Goal: Check status

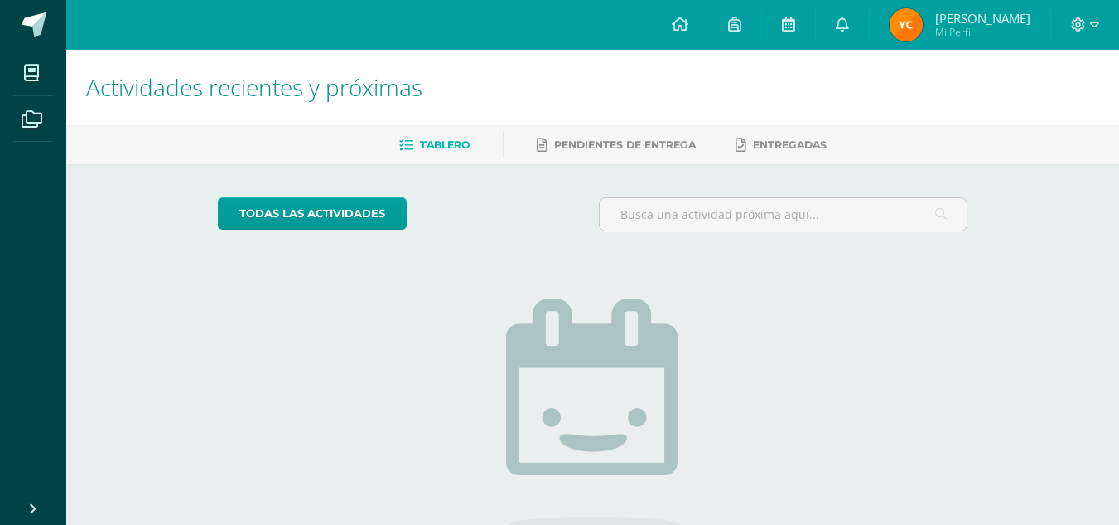
scroll to position [151, 0]
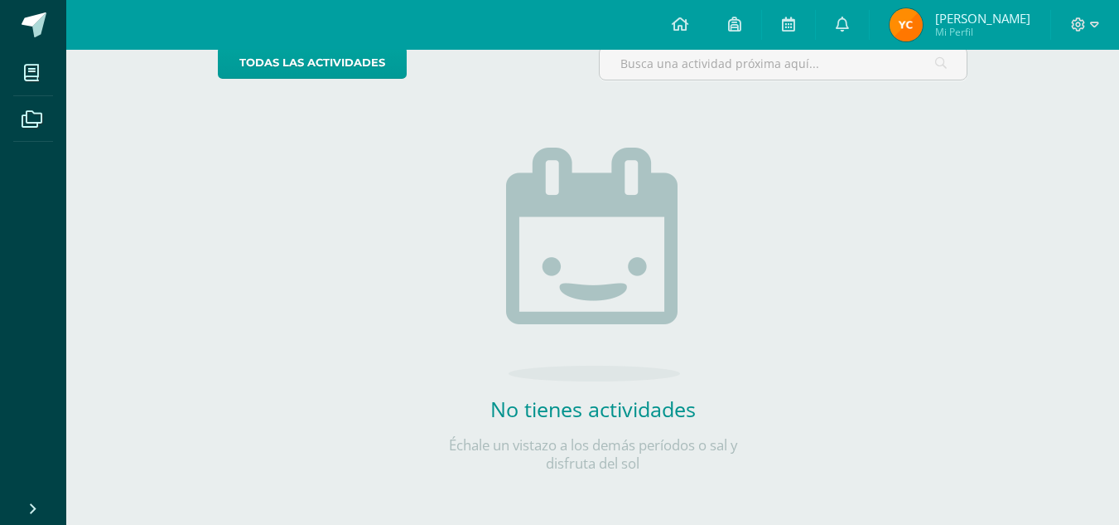
click at [931, 39] on span "Yoseline Magdalena Mi Perfil" at bounding box center [960, 24] width 147 height 33
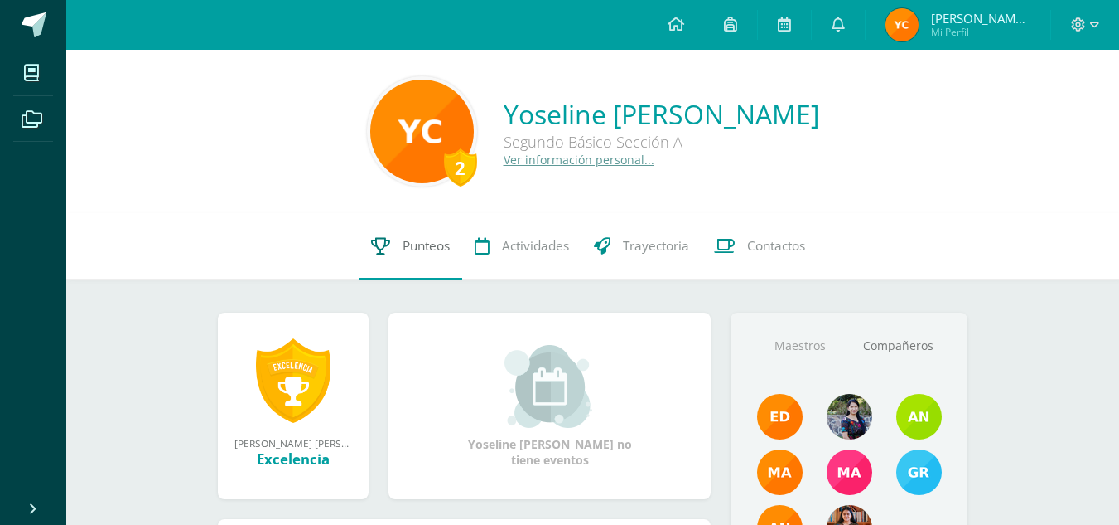
click at [433, 239] on span "Punteos" at bounding box center [426, 245] width 47 height 17
